Goal: Information Seeking & Learning: Learn about a topic

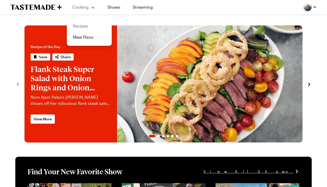
click at [80, 29] on link "Recipes" at bounding box center [89, 25] width 39 height 11
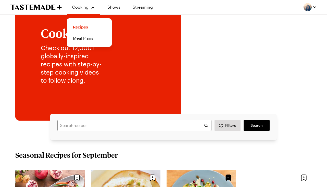
scroll to position [41, 0]
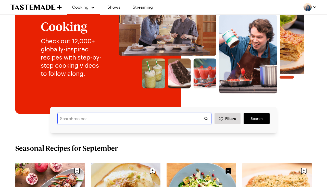
click at [70, 121] on input "text" at bounding box center [134, 118] width 154 height 11
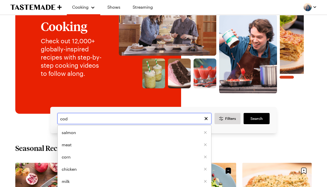
type input "cod"
